Goal: Task Accomplishment & Management: Manage account settings

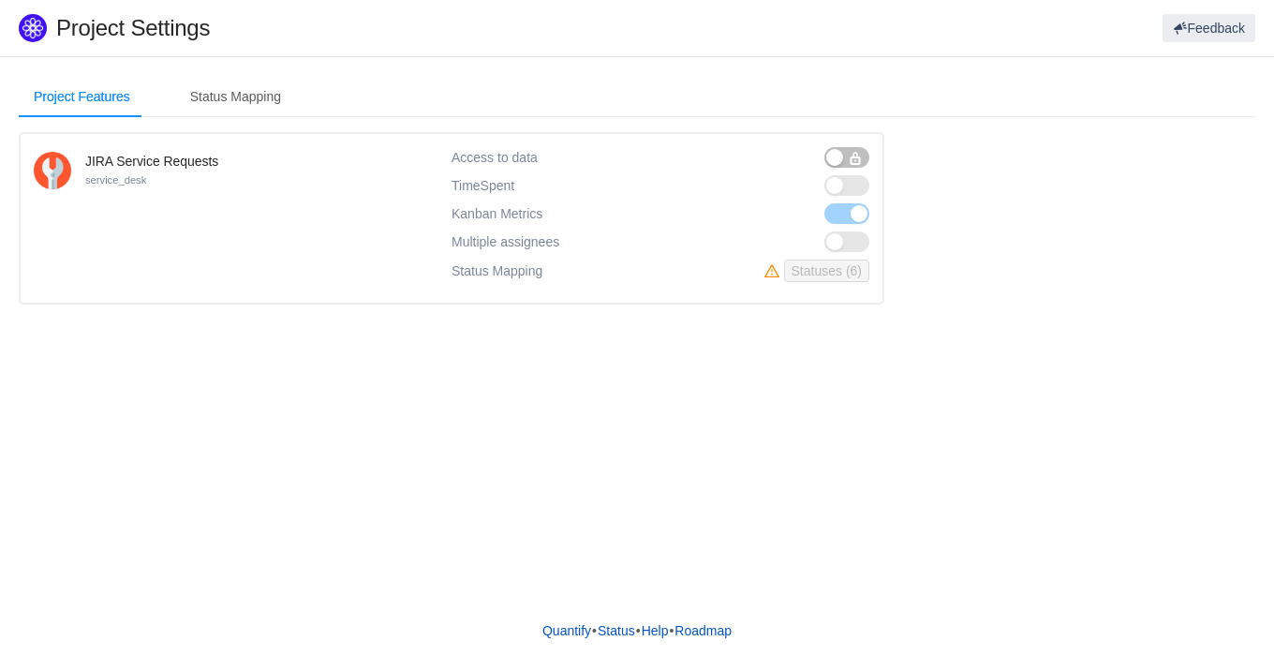
click at [251, 512] on div "Project Features Status Mapping JIRA Service Requests service_desk Access to da…" at bounding box center [637, 330] width 1274 height 549
click at [249, 99] on div "Status Mapping" at bounding box center [235, 97] width 121 height 42
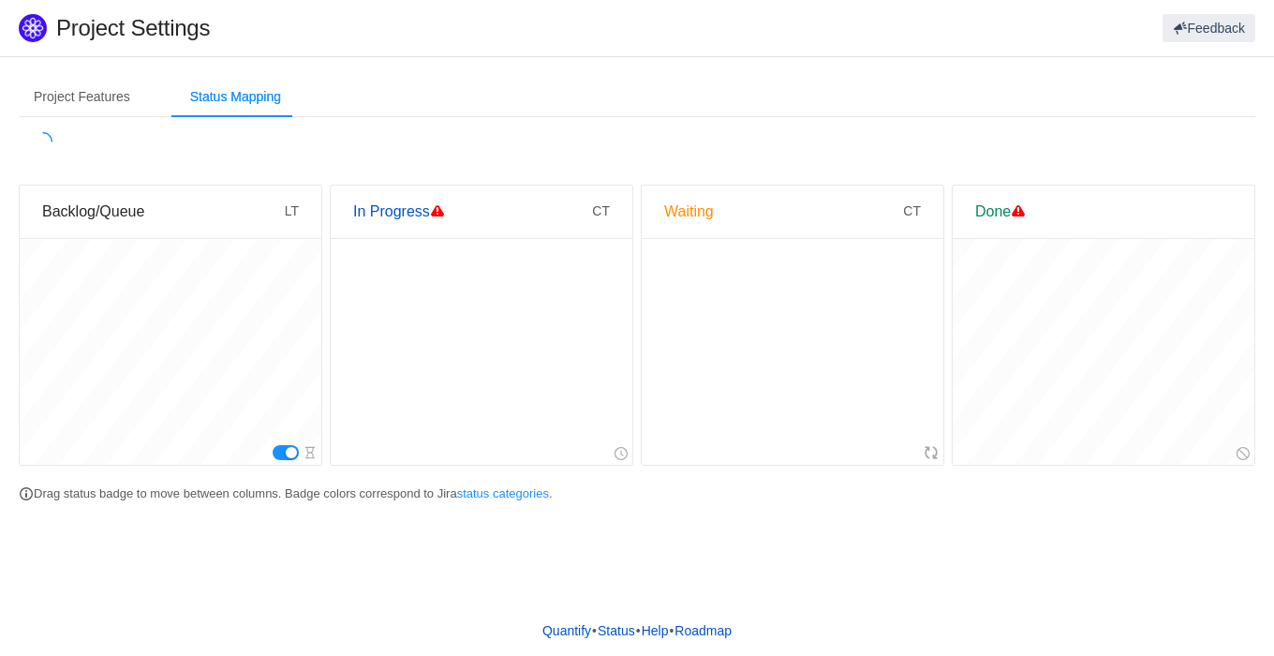
click at [287, 451] on button "button" at bounding box center [286, 452] width 26 height 15
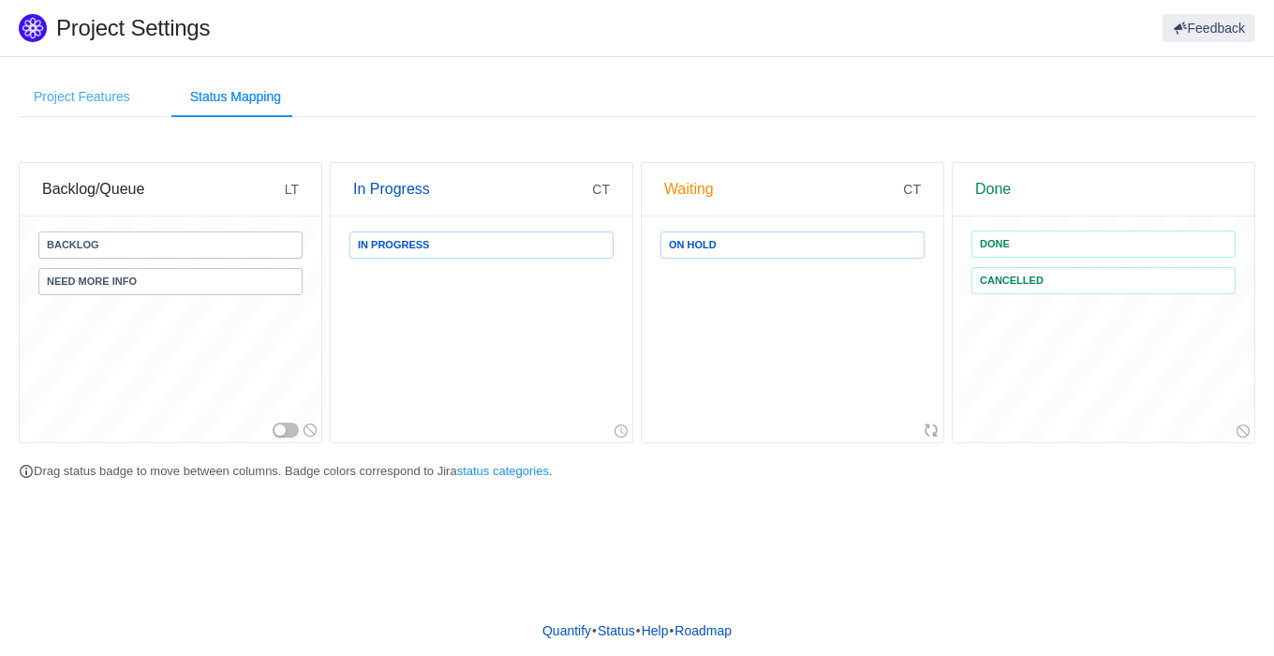
click at [116, 95] on div "Project Features" at bounding box center [82, 97] width 126 height 42
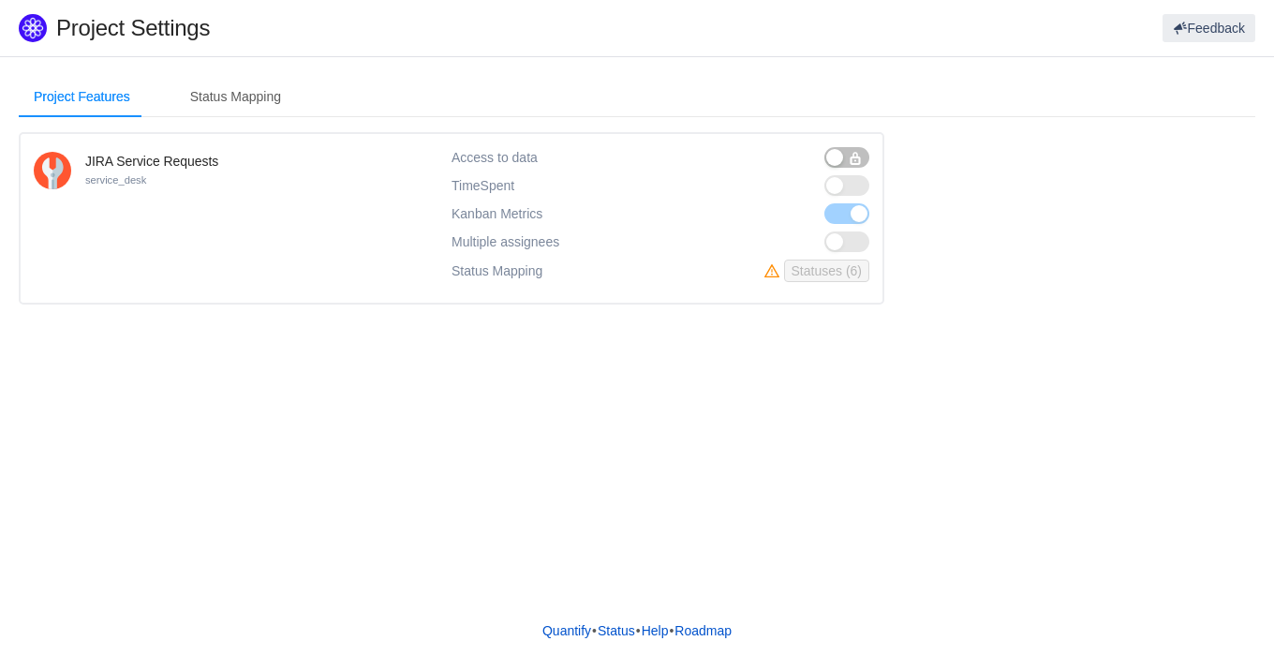
click at [843, 152] on button "button" at bounding box center [846, 157] width 45 height 21
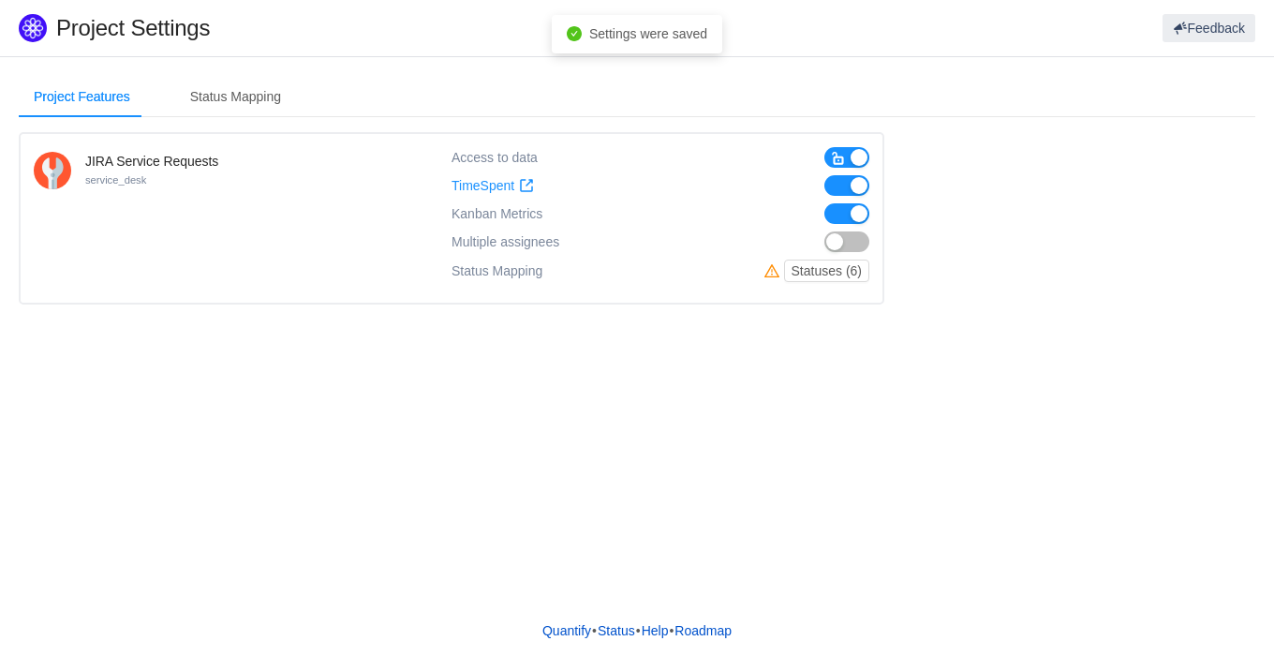
click at [851, 184] on button "button" at bounding box center [846, 185] width 45 height 21
click at [849, 207] on button "button" at bounding box center [846, 213] width 45 height 21
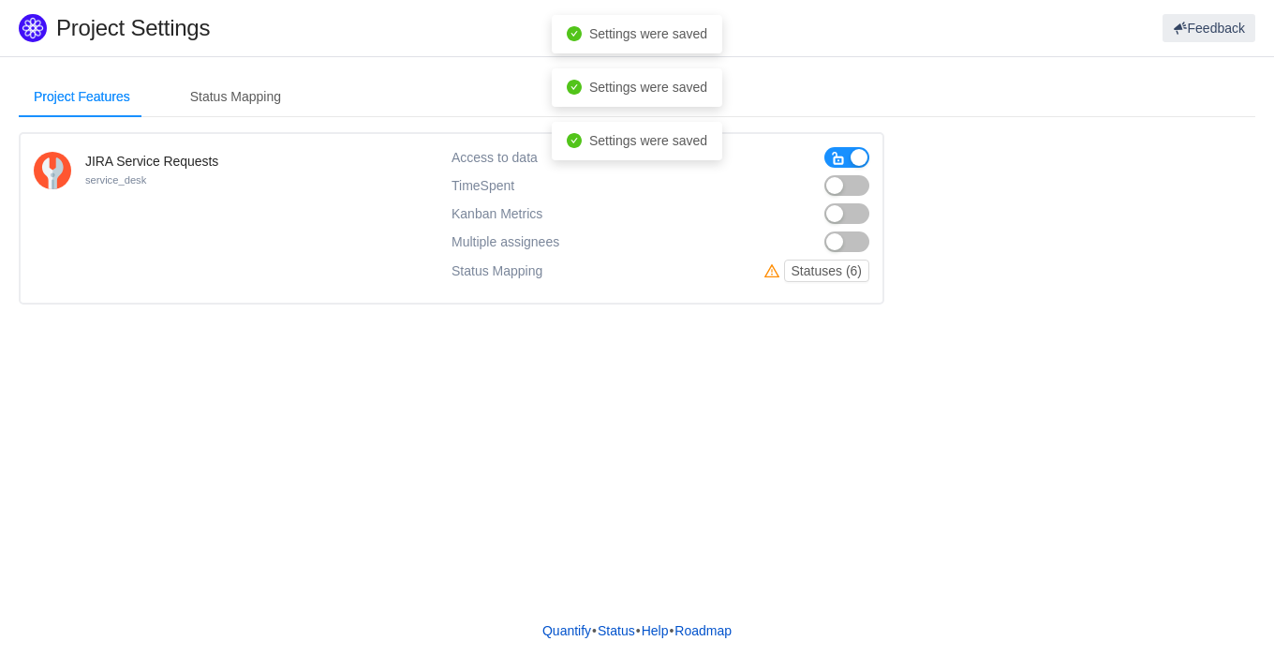
click at [862, 153] on button "button" at bounding box center [846, 157] width 45 height 21
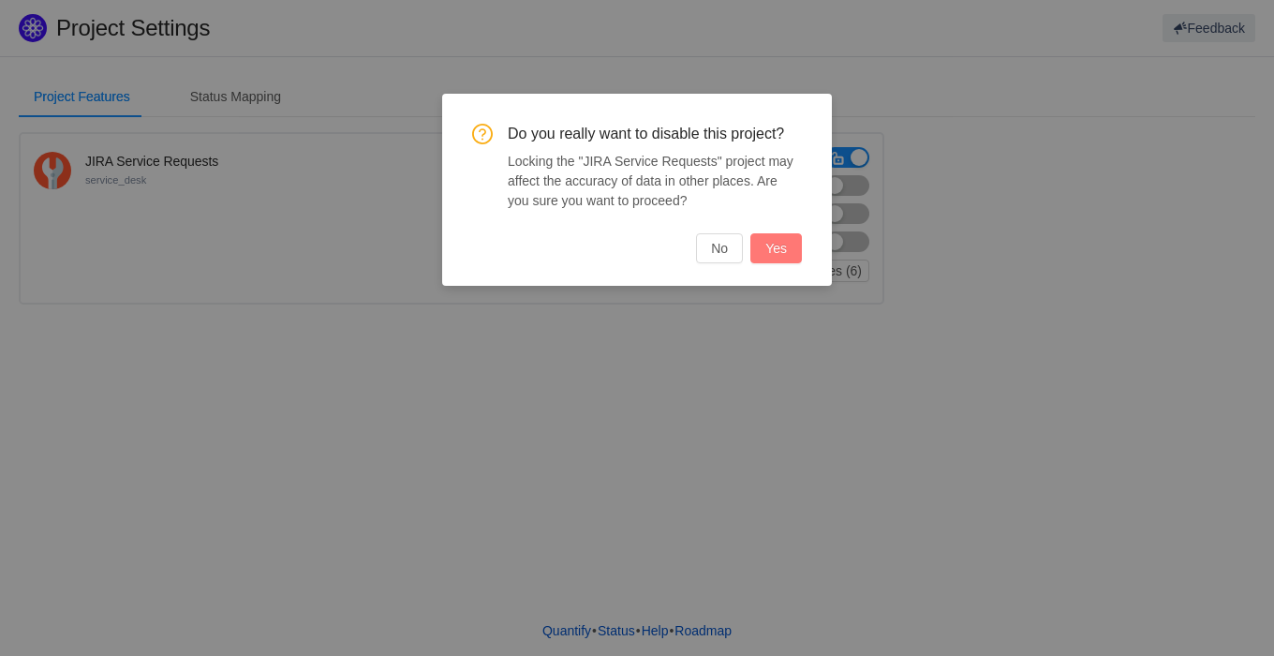
click at [783, 252] on button "Yes" at bounding box center [776, 248] width 52 height 30
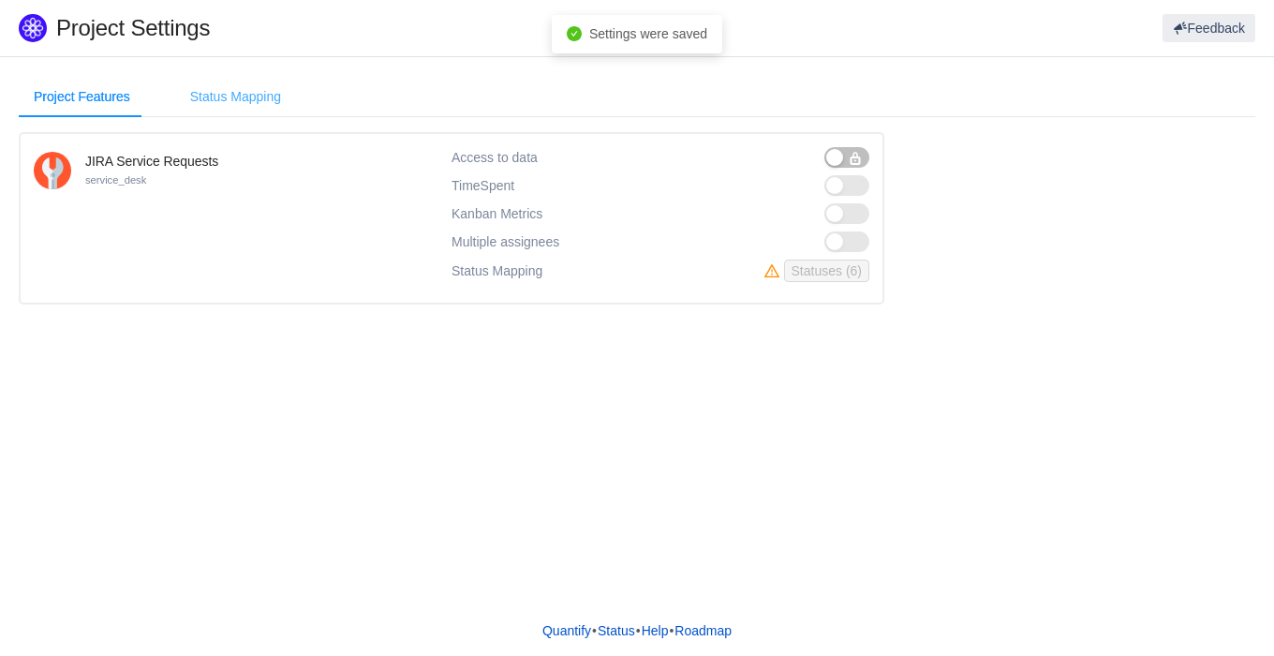
click at [268, 93] on div "Status Mapping" at bounding box center [235, 97] width 121 height 42
